Goal: Check status: Check status

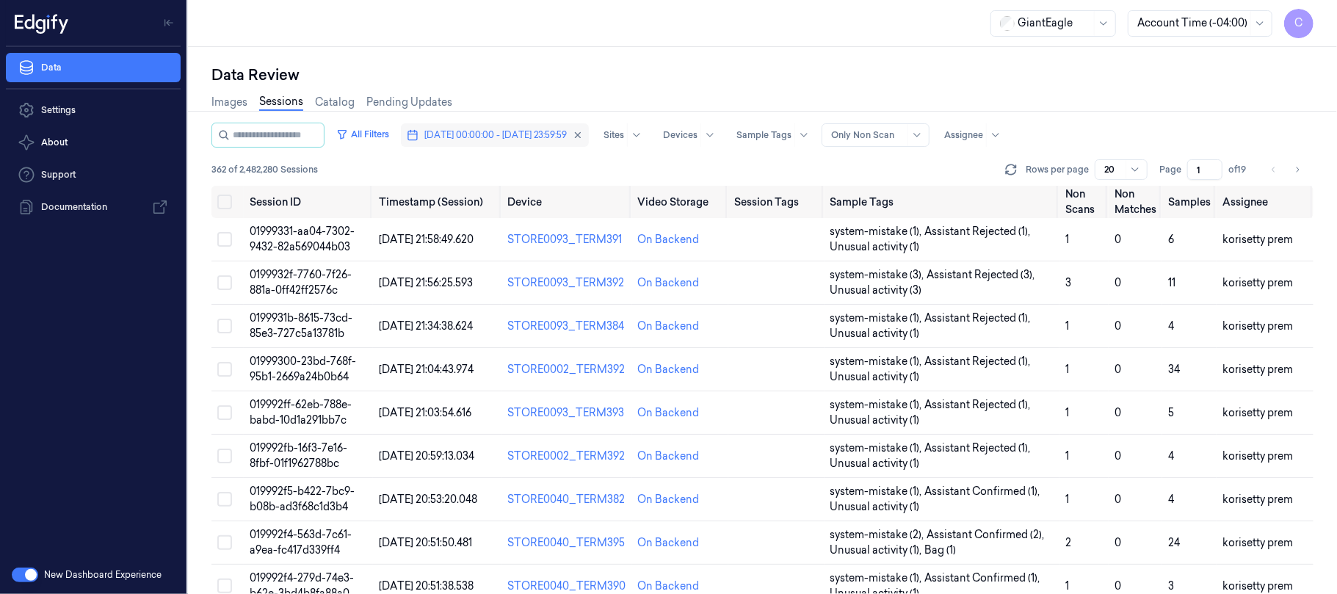
click at [561, 135] on span "[DATE] 00:00:00 - [DATE] 23:59:59" at bounding box center [495, 134] width 142 height 13
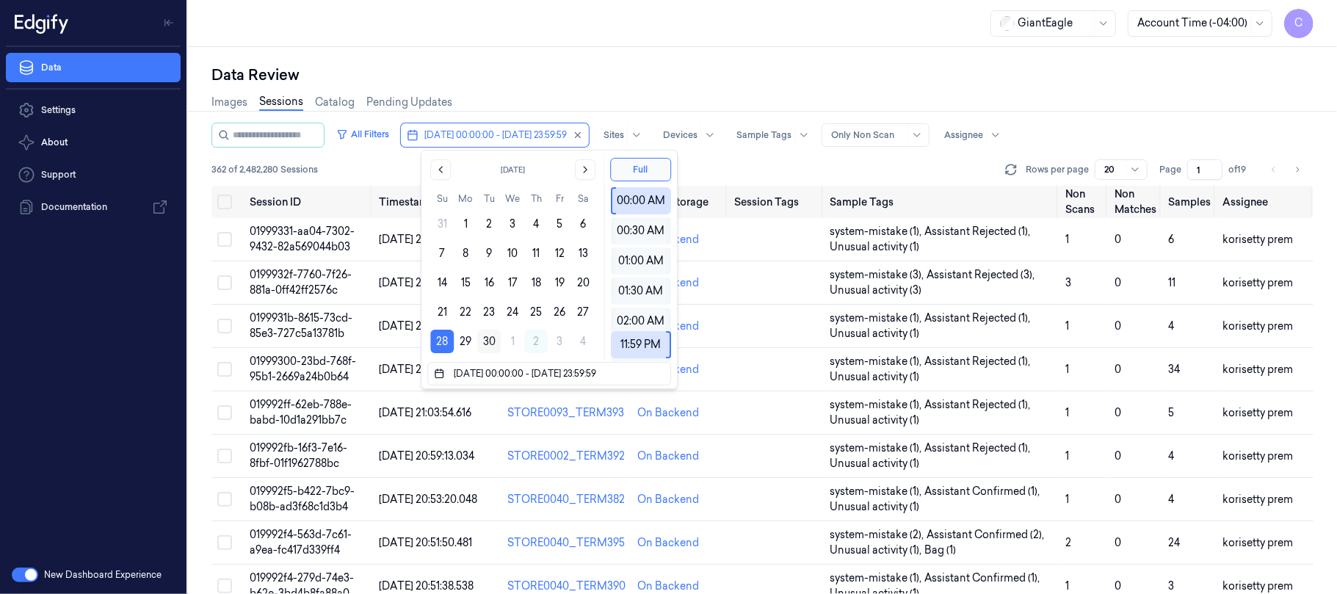
click at [492, 341] on button "30" at bounding box center [488, 341] width 23 height 23
type input "[DATE] 00:00:00 - [DATE] 23:59:59"
click at [599, 73] on div "Data Review" at bounding box center [762, 75] width 1102 height 21
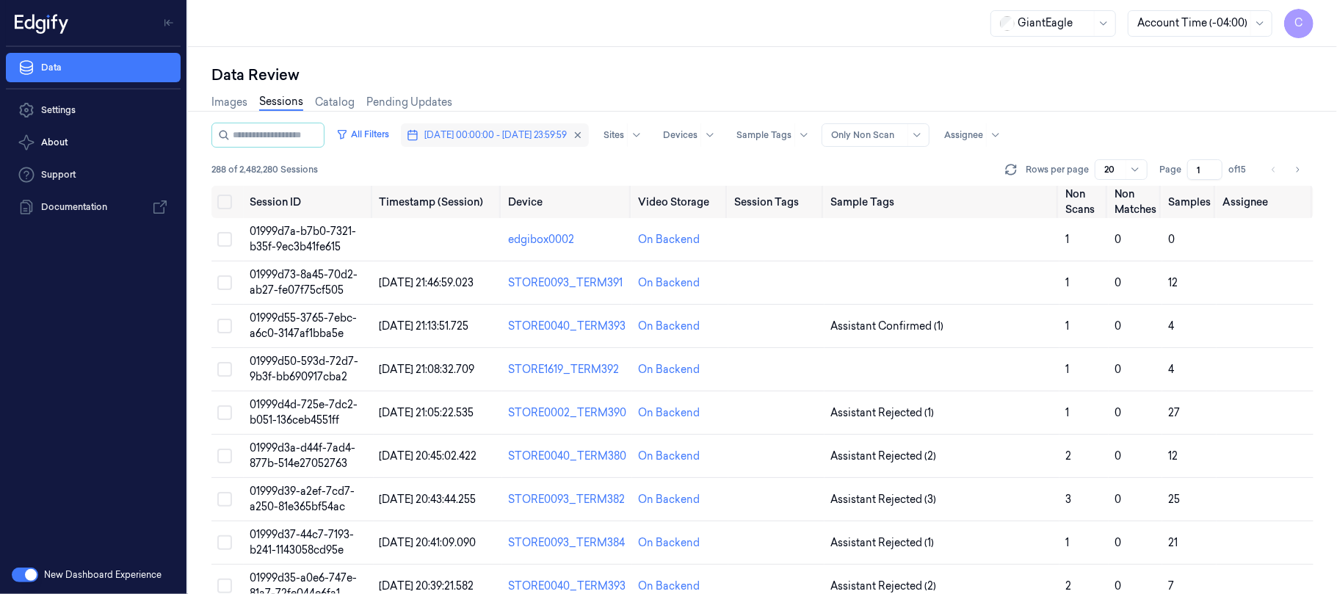
click at [520, 137] on span "[DATE] 00:00:00 - [DATE] 23:59:59" at bounding box center [495, 134] width 142 height 13
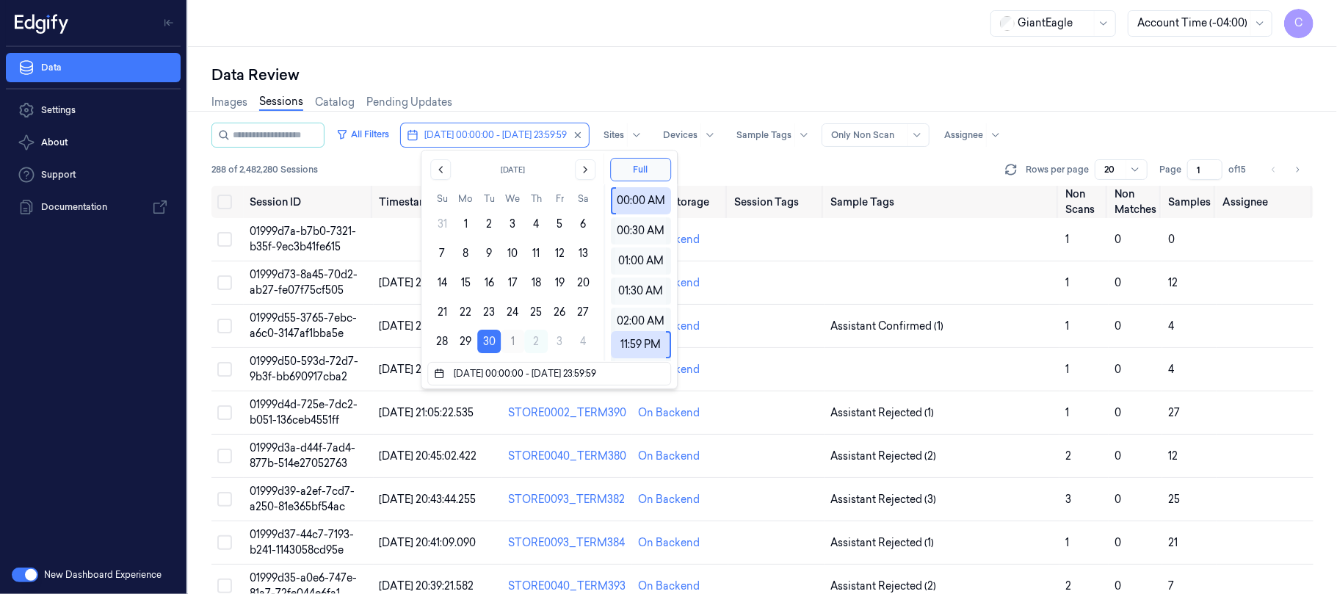
click at [512, 341] on button "1" at bounding box center [512, 341] width 23 height 23
type input "[DATE] 00:00:00 - [DATE] 23:59:59"
click at [665, 68] on div "Data Review" at bounding box center [762, 75] width 1102 height 21
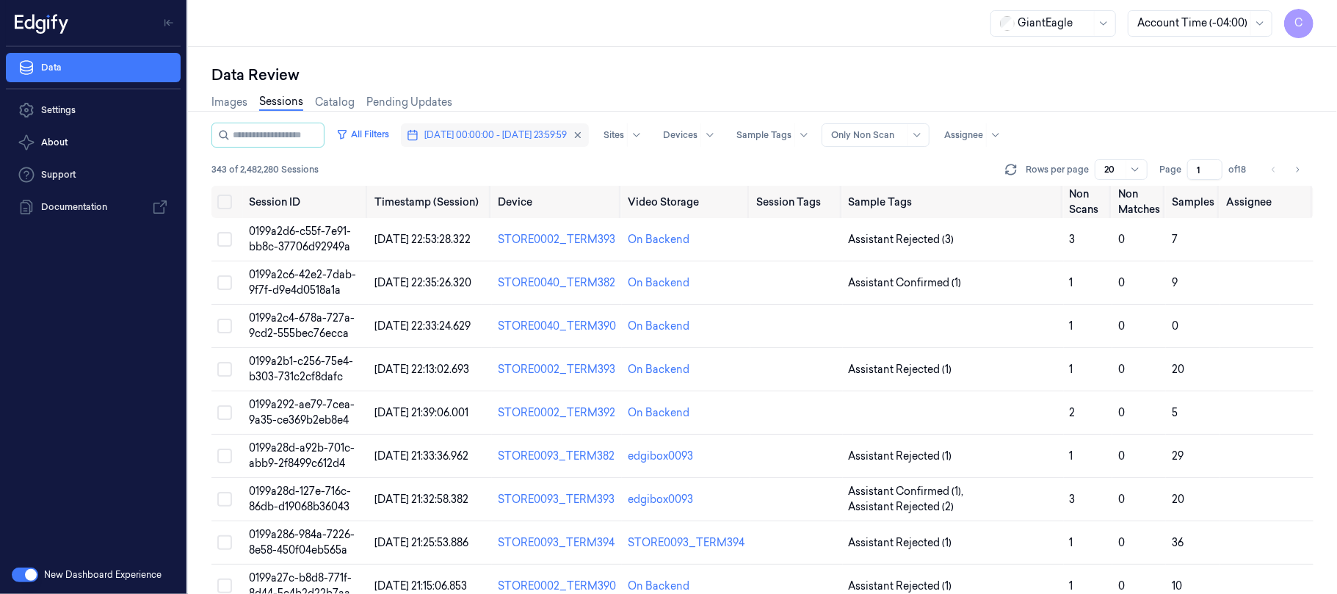
click at [514, 130] on span "[DATE] 00:00:00 - [DATE] 23:59:59" at bounding box center [495, 134] width 142 height 13
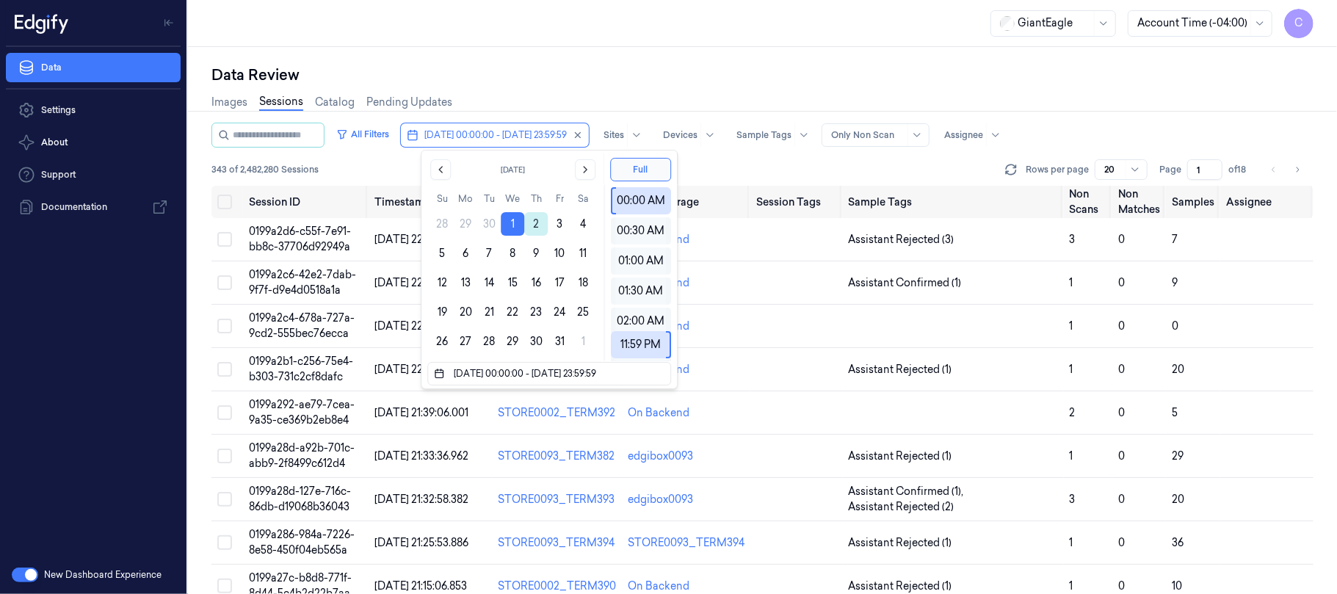
click at [540, 225] on button "2" at bounding box center [535, 223] width 23 height 23
type input "[DATE] 00:00:00 - [DATE] 23:59:59"
click at [697, 48] on div "Data Review Images Sessions Catalog Pending Updates All Filters [DATE] 00:00:00…" at bounding box center [762, 320] width 1149 height 547
